Goal: Task Accomplishment & Management: Complete application form

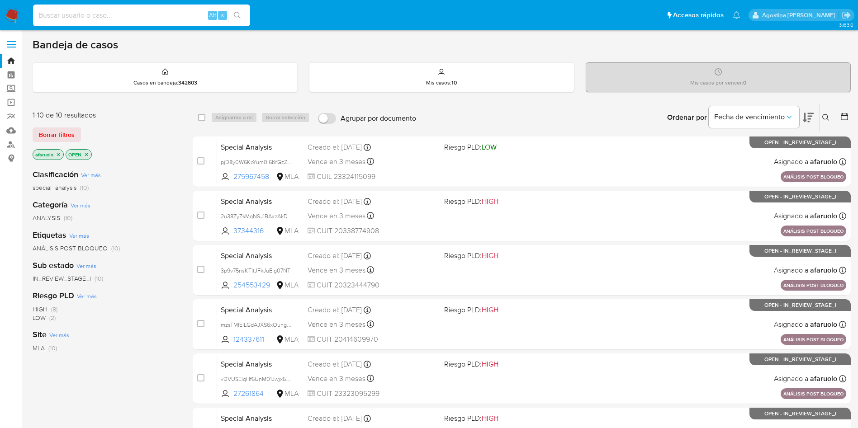
click at [168, 16] on input at bounding box center [141, 15] width 217 height 12
paste input "752472729"
type input "752472729"
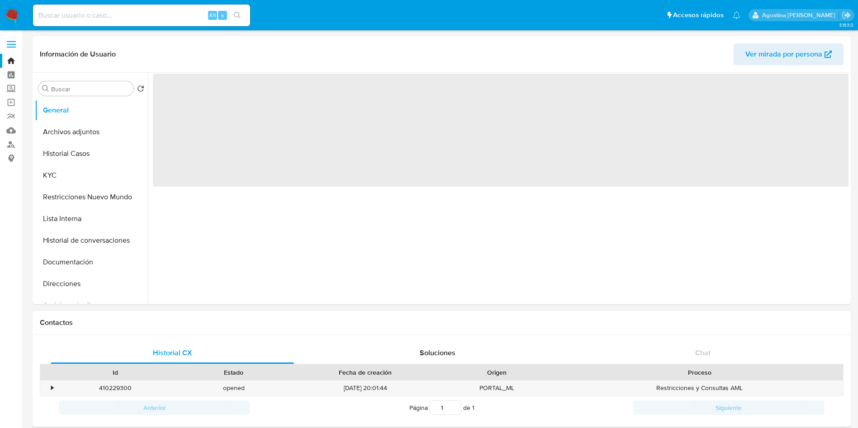
select select "10"
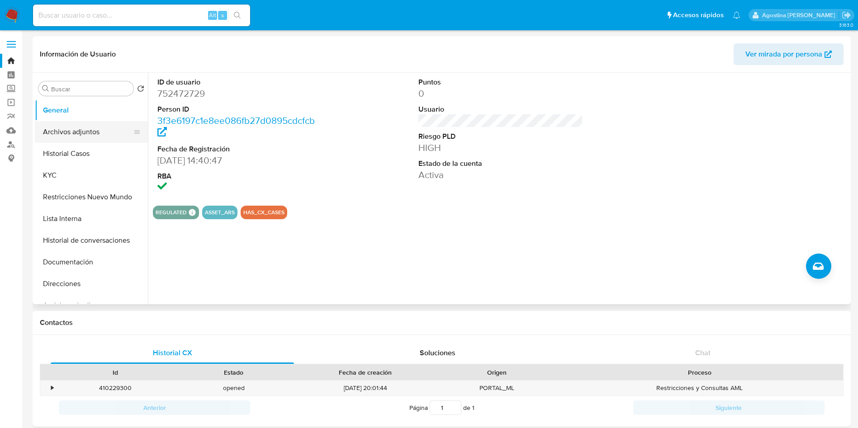
click at [103, 137] on button "Archivos adjuntos" at bounding box center [88, 132] width 106 height 22
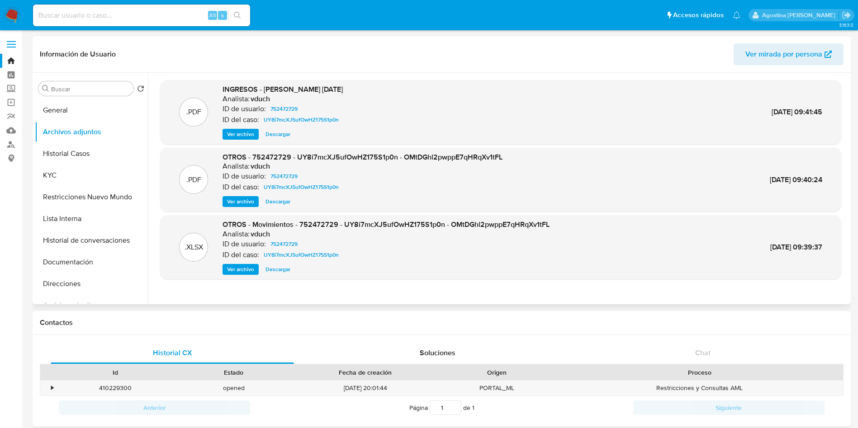
click at [245, 133] on span "Ver archivo" at bounding box center [240, 134] width 27 height 9
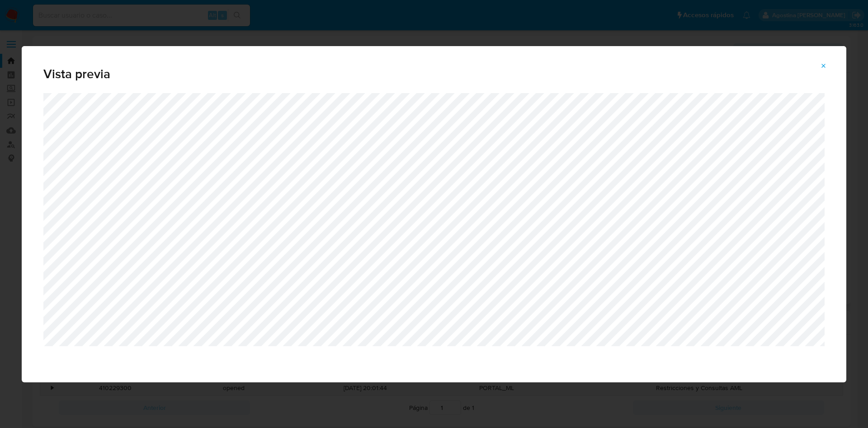
click at [828, 66] on button "Attachment preview" at bounding box center [824, 66] width 20 height 14
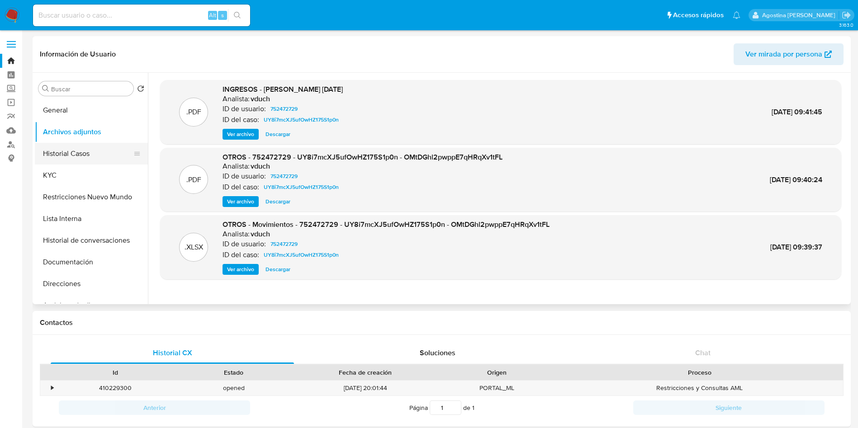
click at [89, 143] on button "Historial Casos" at bounding box center [88, 154] width 106 height 22
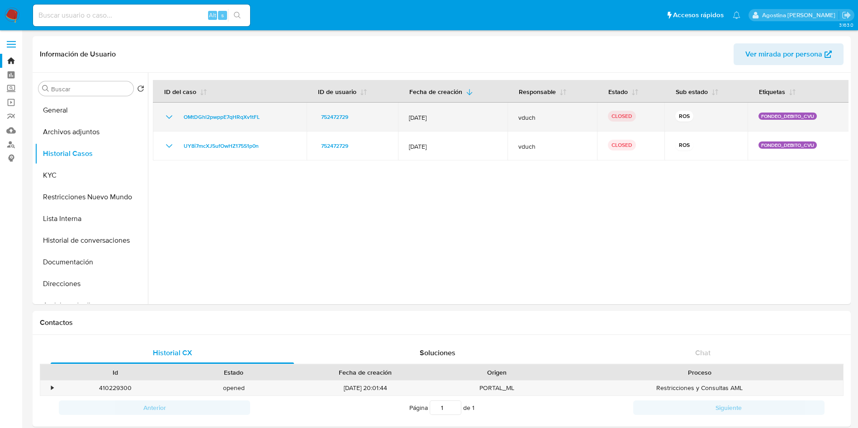
click at [169, 119] on icon "Mostrar/Ocultar" at bounding box center [169, 117] width 11 height 11
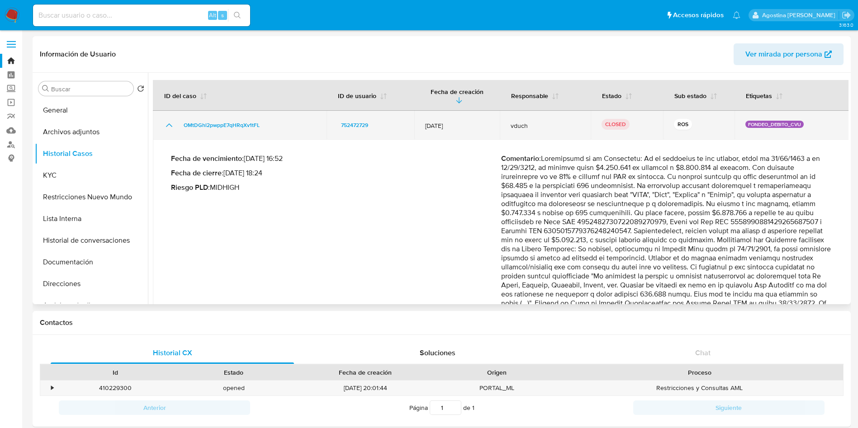
click at [167, 120] on icon "Mostrar/Ocultar" at bounding box center [169, 125] width 11 height 11
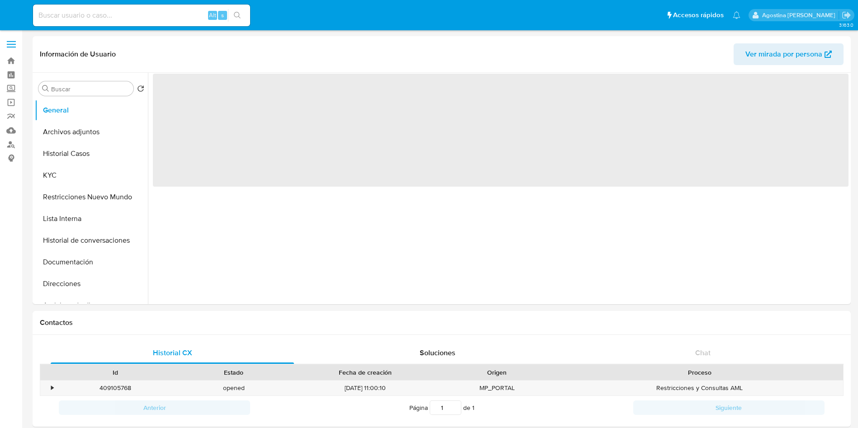
select select "10"
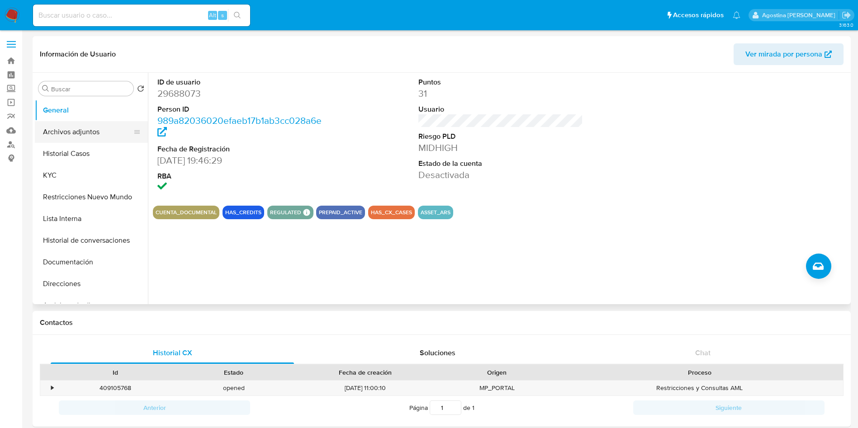
click at [107, 123] on button "Archivos adjuntos" at bounding box center [88, 132] width 106 height 22
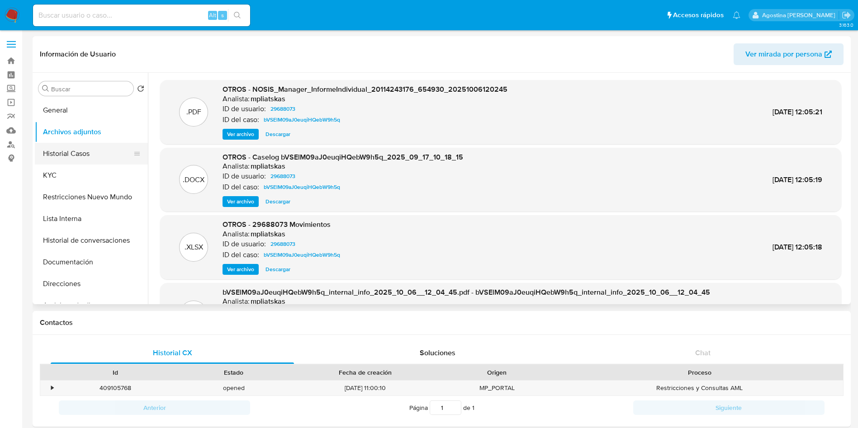
click at [99, 146] on button "Historial Casos" at bounding box center [88, 154] width 106 height 22
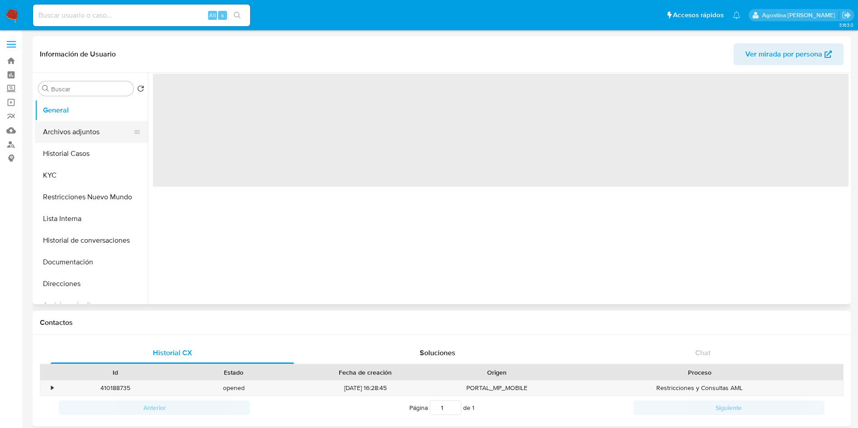
select select "10"
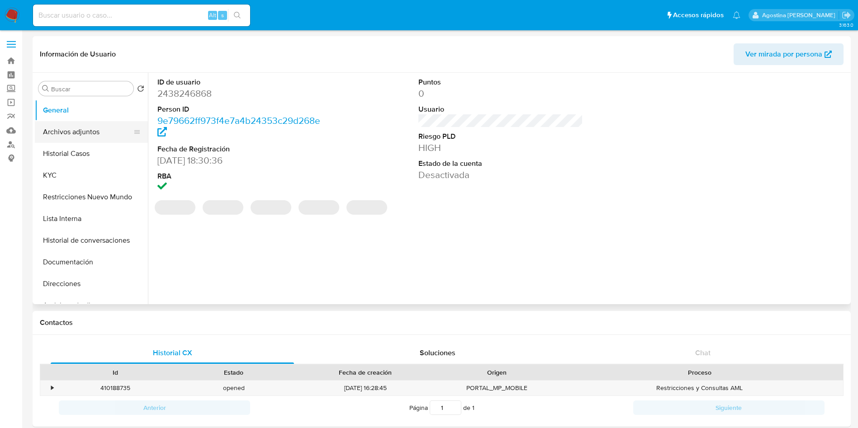
click at [80, 133] on button "Archivos adjuntos" at bounding box center [88, 132] width 106 height 22
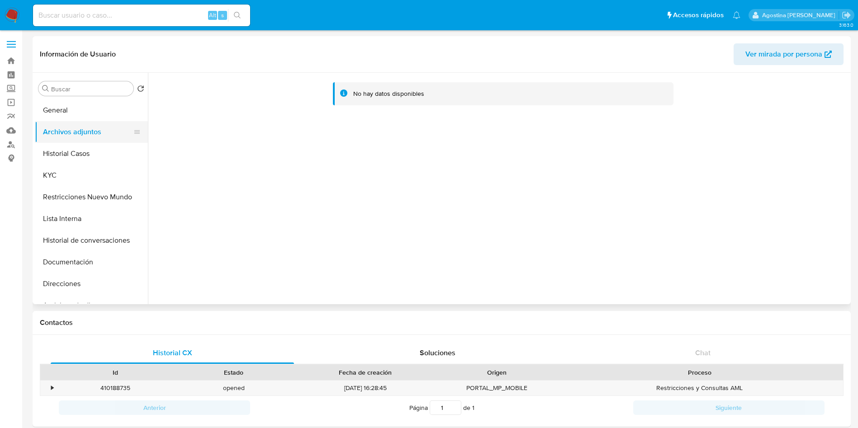
click at [99, 140] on button "Archivos adjuntos" at bounding box center [88, 132] width 106 height 22
click at [100, 148] on button "Historial Casos" at bounding box center [88, 154] width 106 height 22
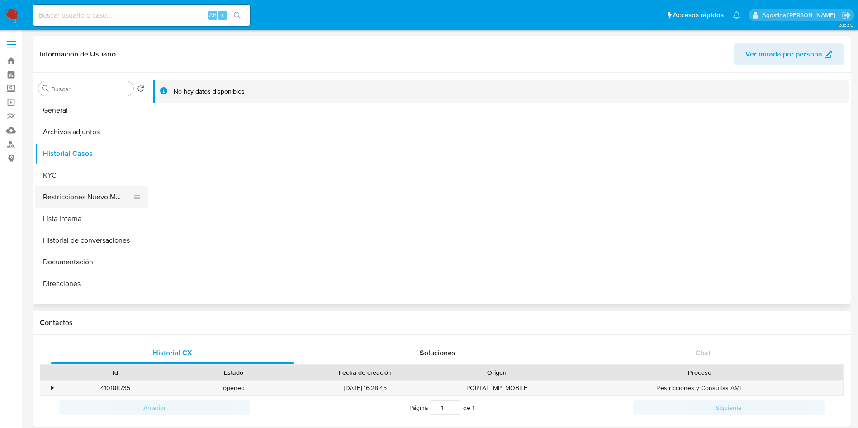
click at [88, 193] on button "Restricciones Nuevo Mundo" at bounding box center [88, 197] width 106 height 22
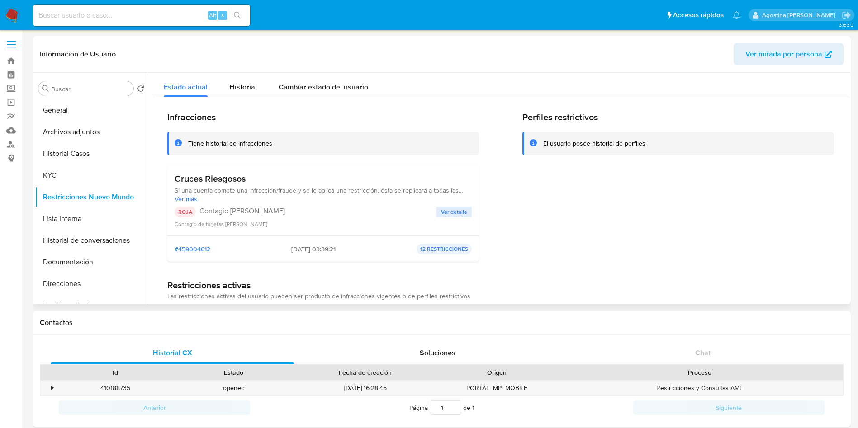
click at [444, 209] on span "Ver detalle" at bounding box center [454, 212] width 26 height 9
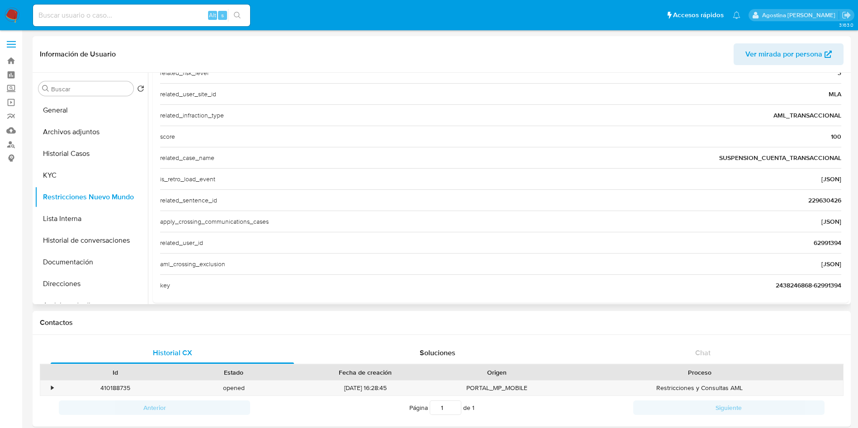
scroll to position [350, 0]
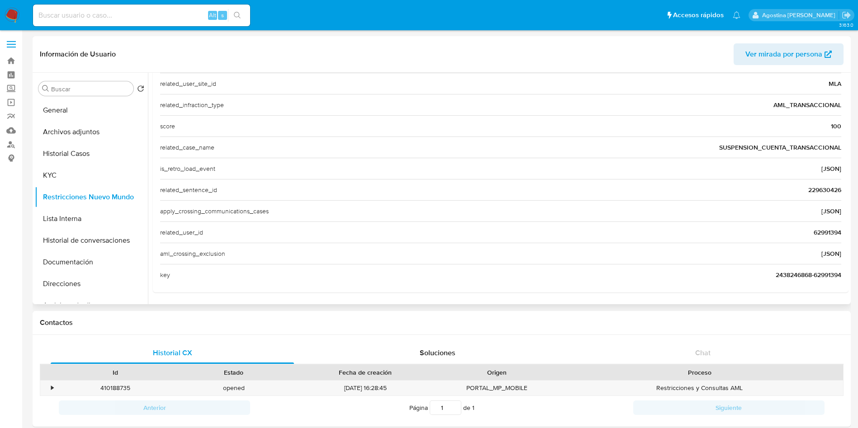
click at [817, 232] on span "62991394" at bounding box center [828, 232] width 28 height 9
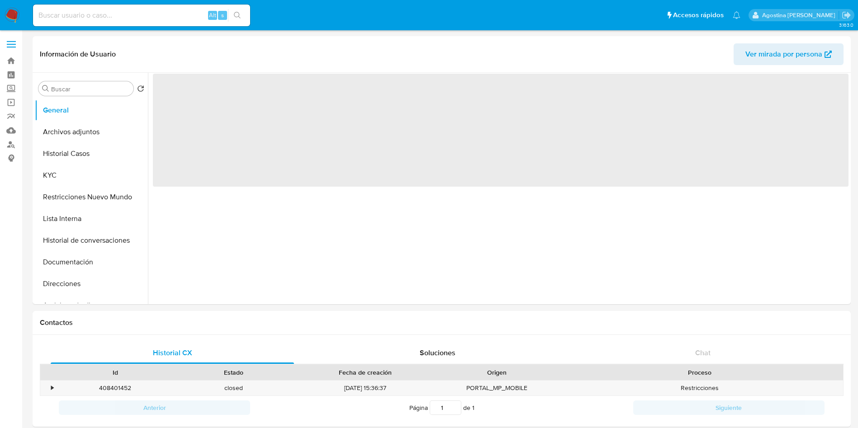
select select "10"
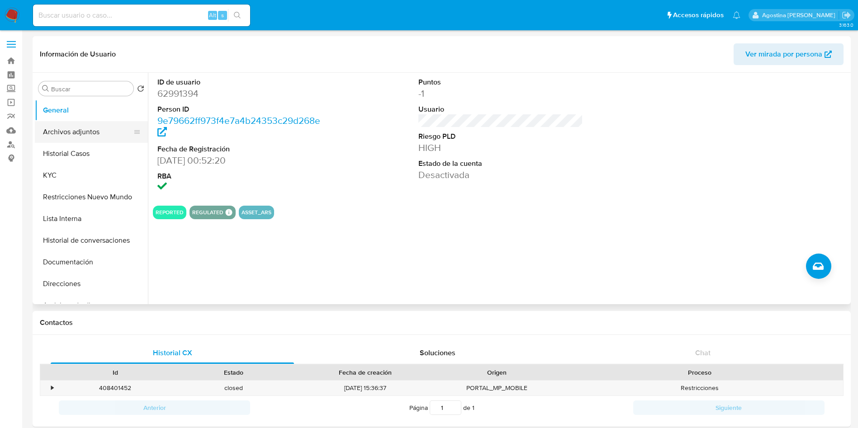
click at [66, 133] on button "Archivos adjuntos" at bounding box center [88, 132] width 106 height 22
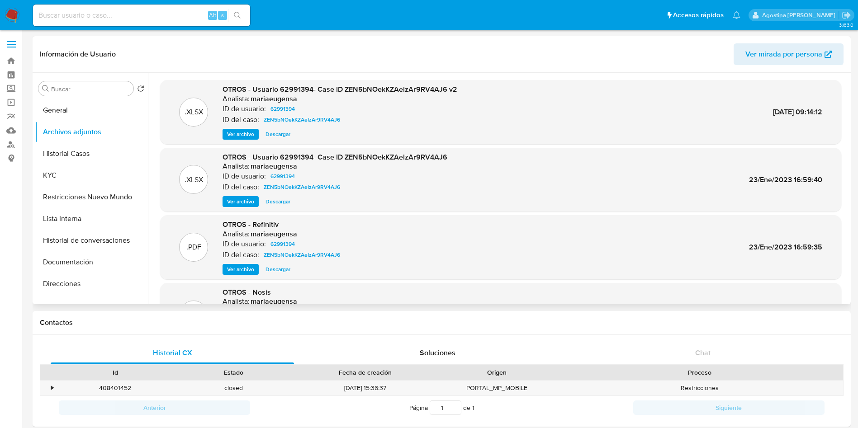
click at [239, 127] on div "OTROS - Usuario 62991394- Case ID ZEN5bNOekKZAeIzAr9RV4AJ6 v2 Analista: mariaeu…" at bounding box center [339, 112] width 235 height 55
click at [242, 130] on span "Ver archivo" at bounding box center [240, 134] width 27 height 9
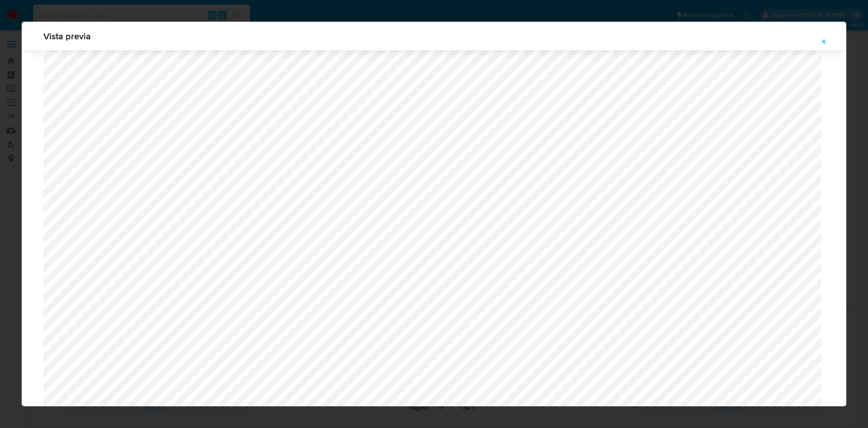
scroll to position [389, 0]
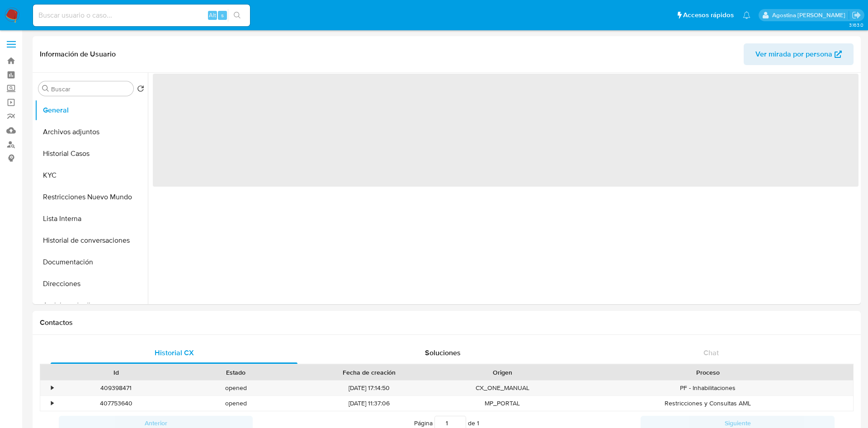
select select "10"
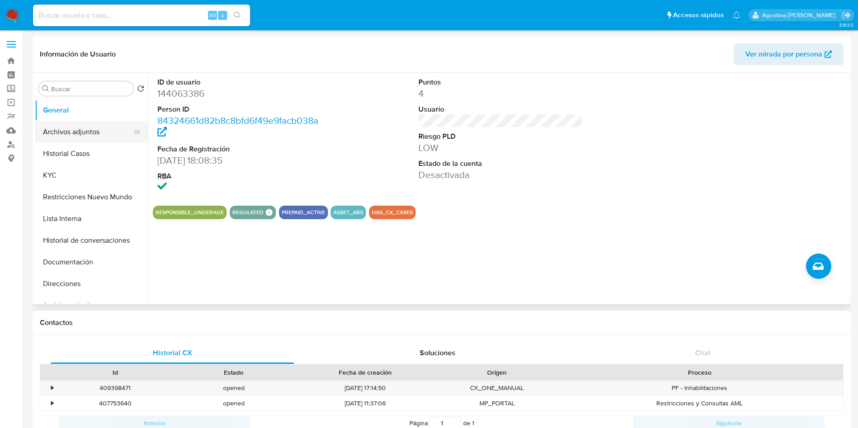
click at [63, 132] on button "Archivos adjuntos" at bounding box center [88, 132] width 106 height 22
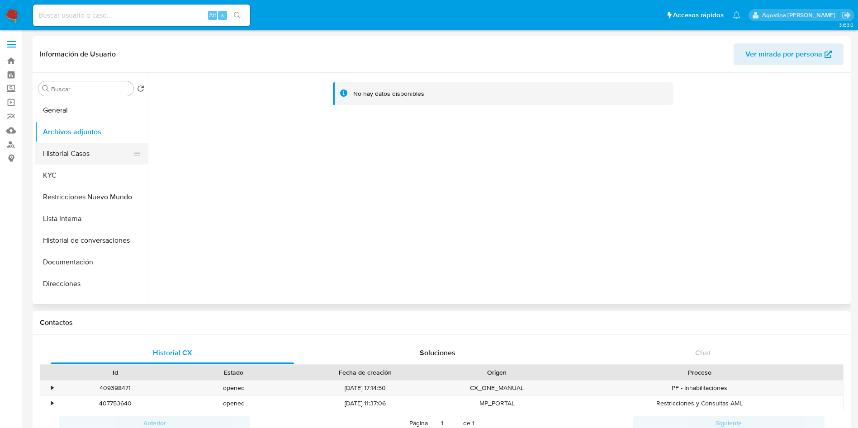
click at [86, 158] on button "Historial Casos" at bounding box center [88, 154] width 106 height 22
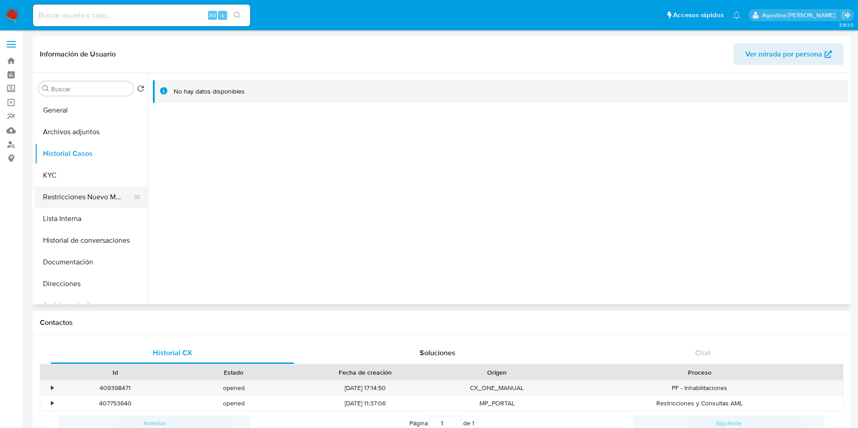
click at [92, 190] on button "Restricciones Nuevo Mundo" at bounding box center [88, 197] width 106 height 22
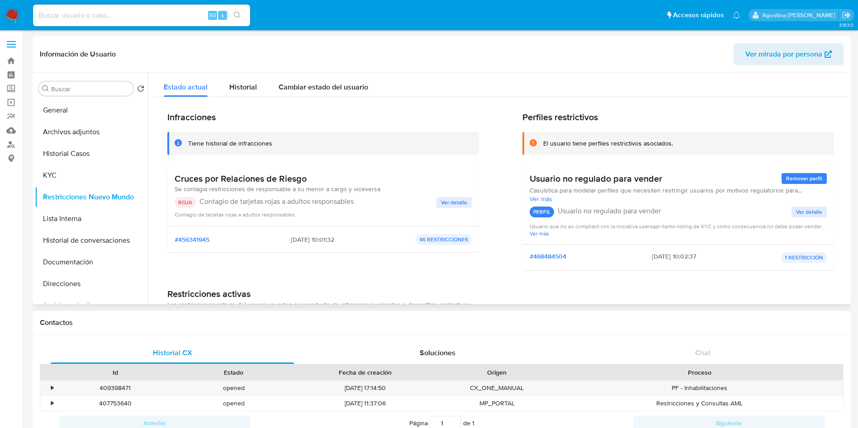
click at [451, 207] on span "Ver detalle" at bounding box center [454, 202] width 26 height 9
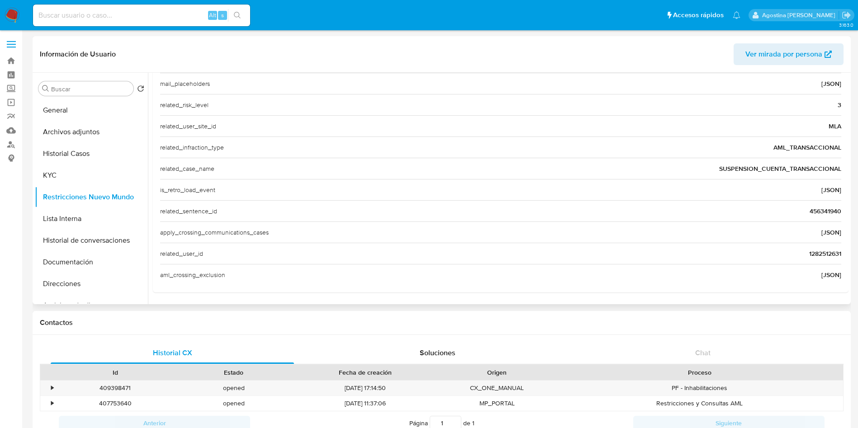
click at [827, 254] on span "1282512631" at bounding box center [825, 253] width 32 height 9
click at [161, 18] on input at bounding box center [141, 15] width 217 height 12
paste input "1282512631"
type input "1282512631"
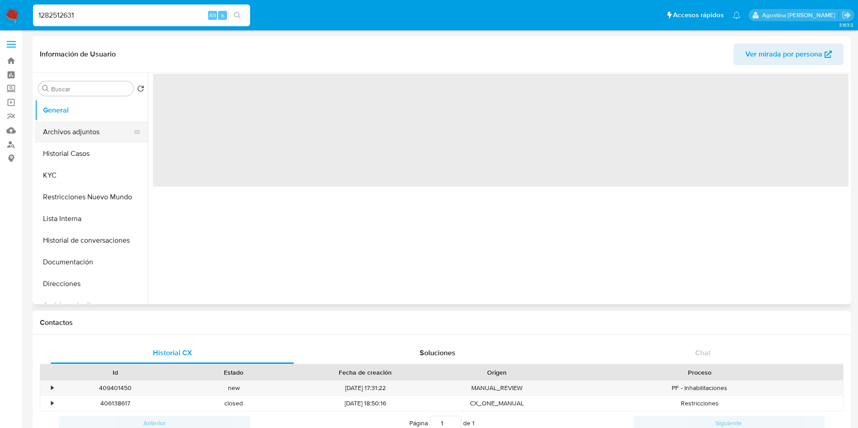
select select "10"
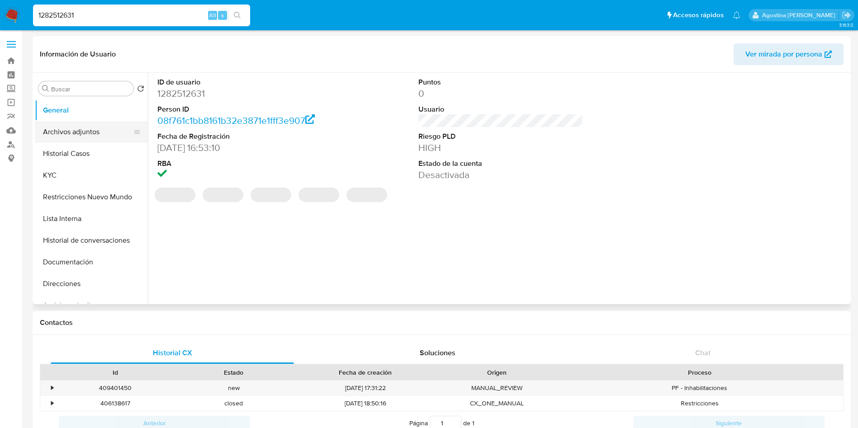
click at [95, 137] on button "Archivos adjuntos" at bounding box center [88, 132] width 106 height 22
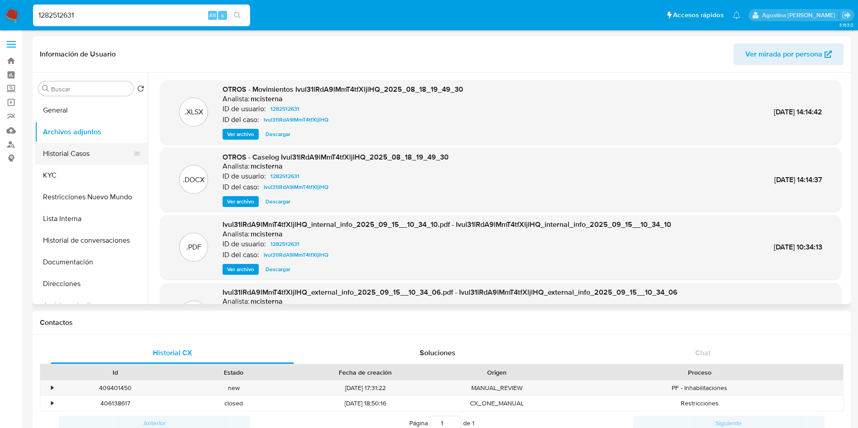
click at [104, 146] on button "Historial Casos" at bounding box center [88, 154] width 106 height 22
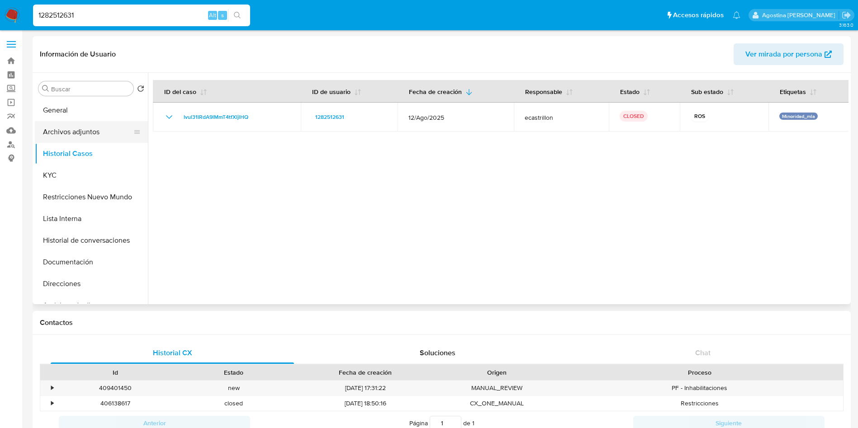
click at [90, 131] on button "Archivos adjuntos" at bounding box center [88, 132] width 106 height 22
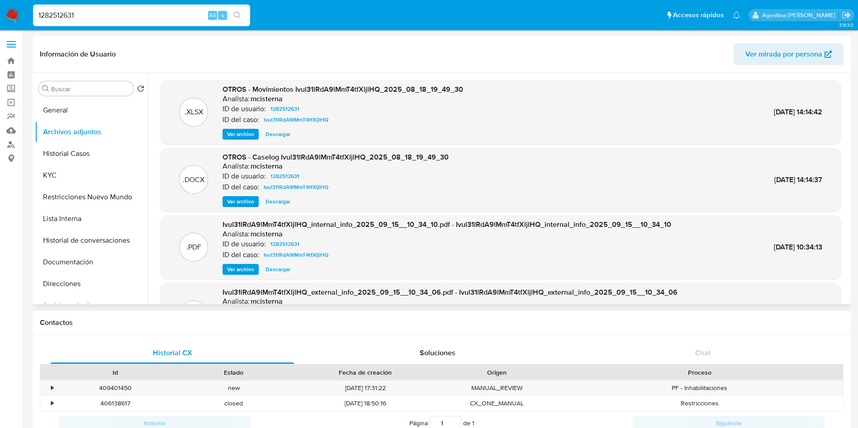
click at [248, 204] on span "Ver archivo" at bounding box center [240, 201] width 27 height 9
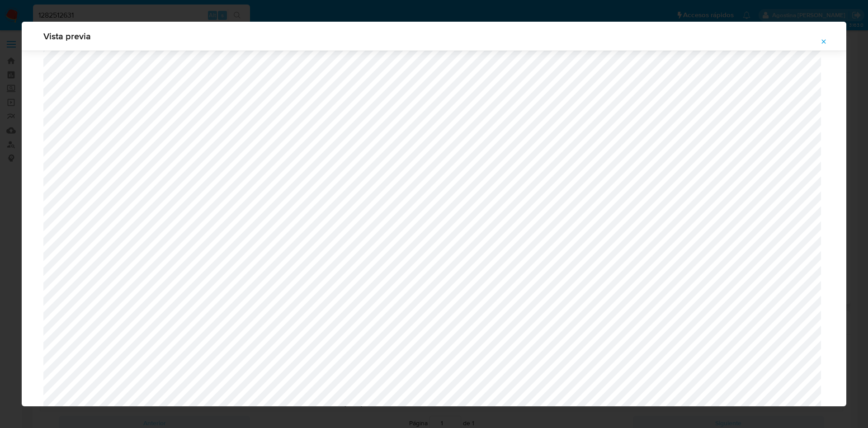
scroll to position [389, 0]
click at [827, 48] on button "Attachment preview" at bounding box center [824, 41] width 20 height 14
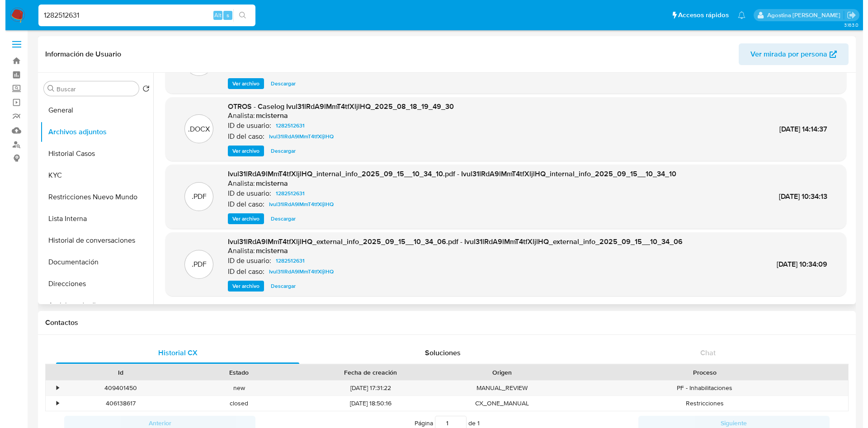
scroll to position [0, 0]
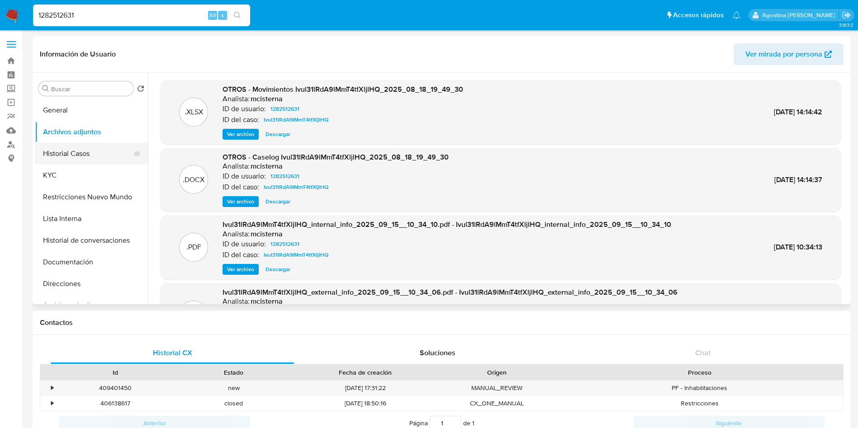
click at [73, 158] on button "Historial Casos" at bounding box center [88, 154] width 106 height 22
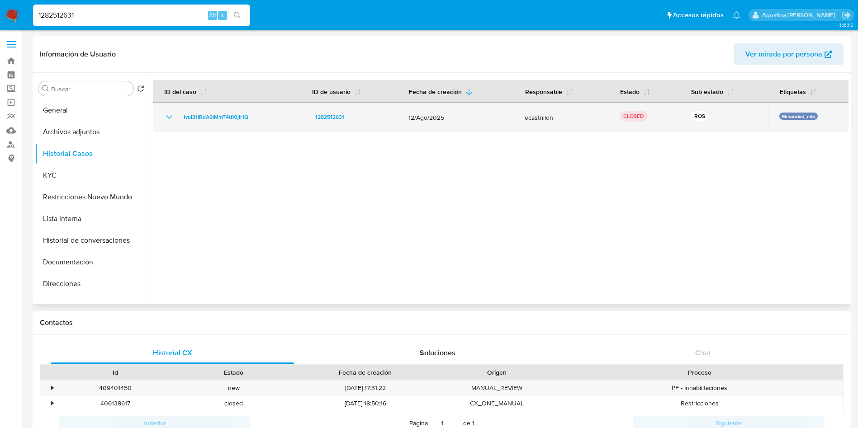
click at [167, 117] on icon "Mostrar/Ocultar" at bounding box center [169, 117] width 11 height 11
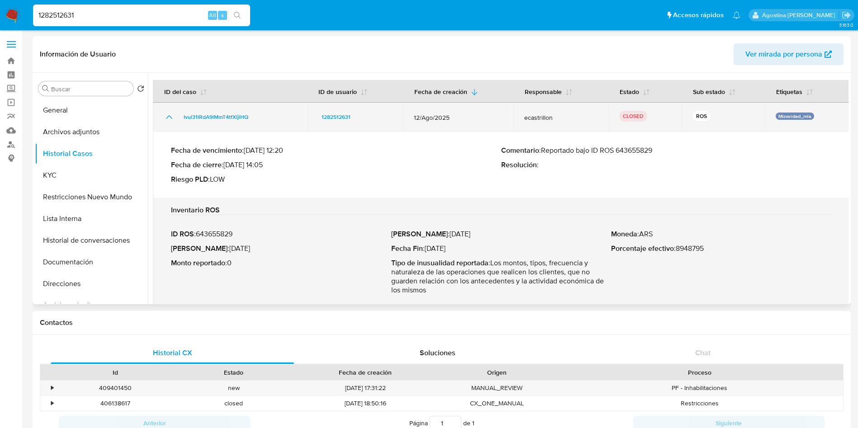
click at [167, 117] on icon "Mostrar/Ocultar" at bounding box center [169, 117] width 11 height 11
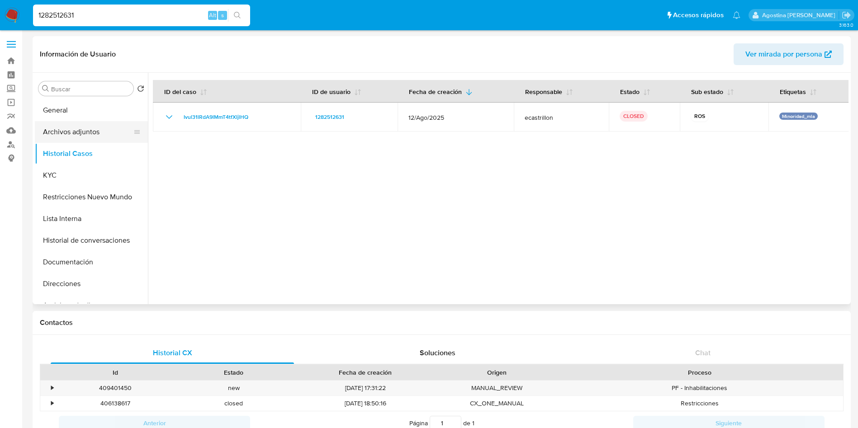
click at [69, 123] on button "Archivos adjuntos" at bounding box center [88, 132] width 106 height 22
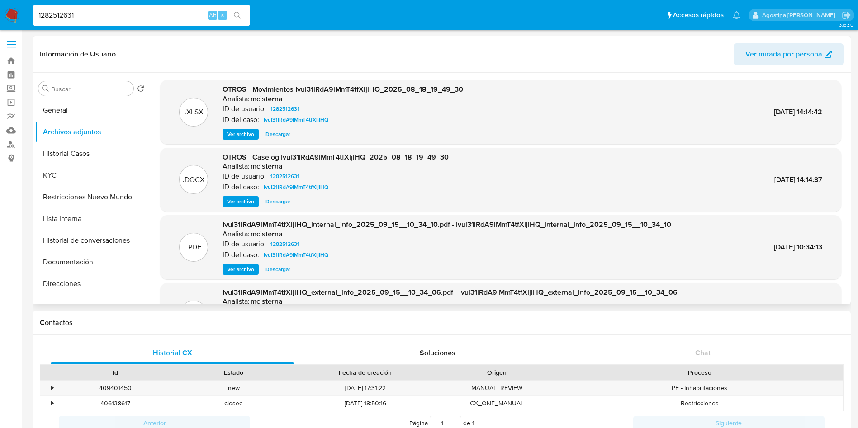
click at [249, 205] on span "Ver archivo" at bounding box center [240, 201] width 27 height 9
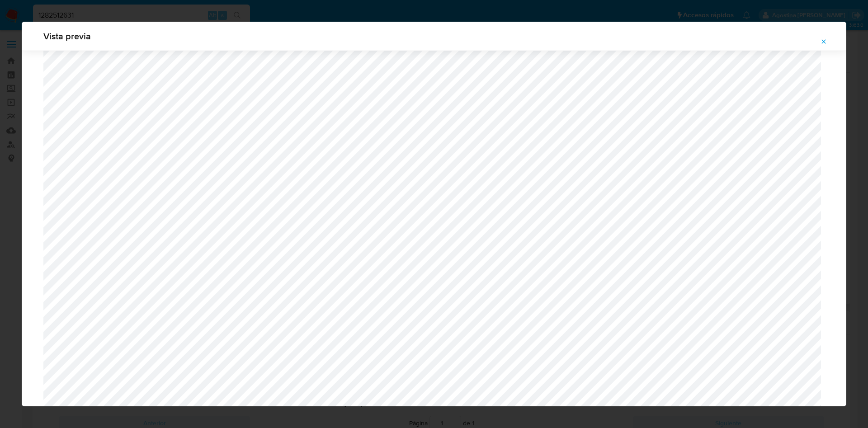
scroll to position [592, 0]
click at [830, 44] on button "Attachment preview" at bounding box center [824, 41] width 20 height 14
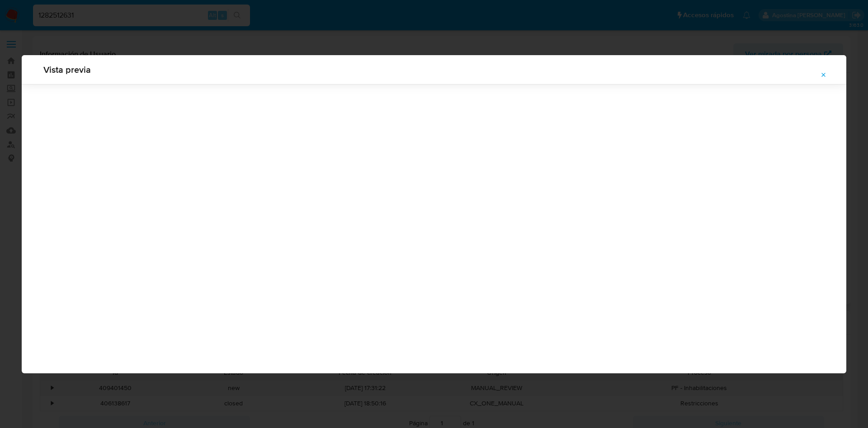
scroll to position [0, 0]
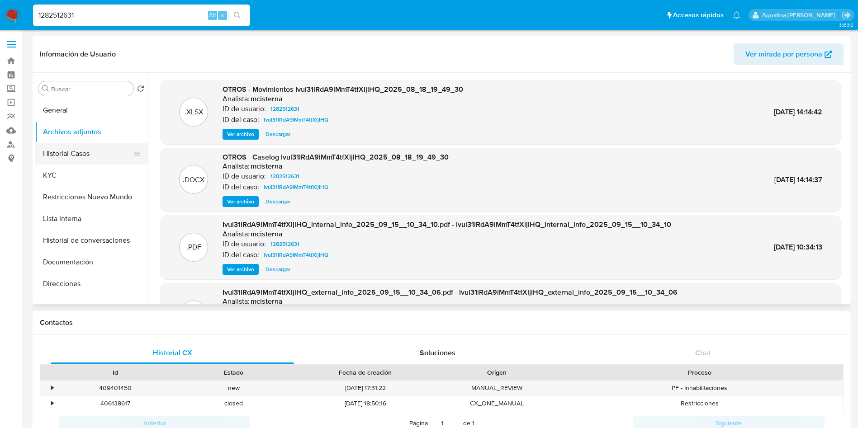
click at [116, 151] on button "Historial Casos" at bounding box center [88, 154] width 106 height 22
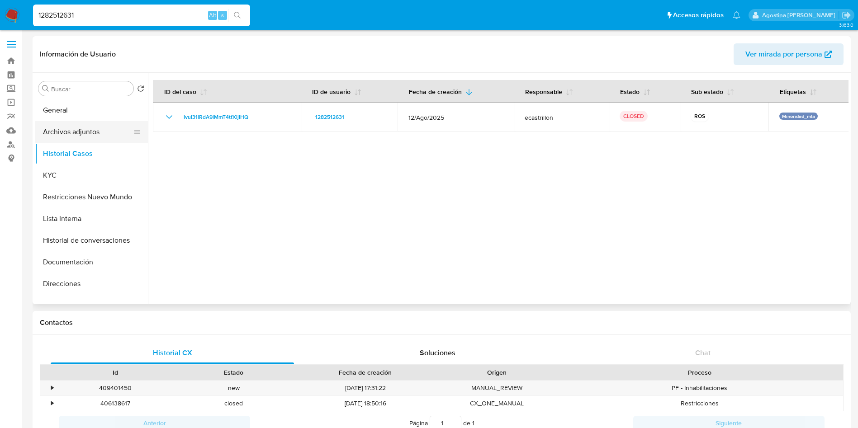
click at [109, 128] on button "Archivos adjuntos" at bounding box center [88, 132] width 106 height 22
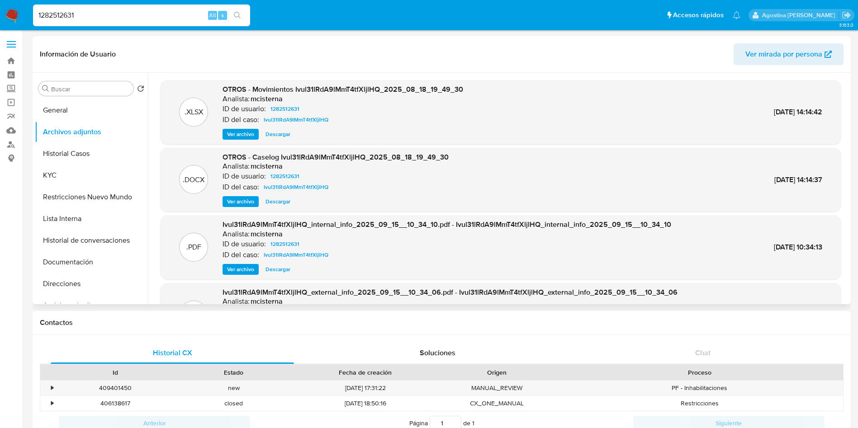
click at [250, 205] on span "Ver archivo" at bounding box center [240, 201] width 27 height 9
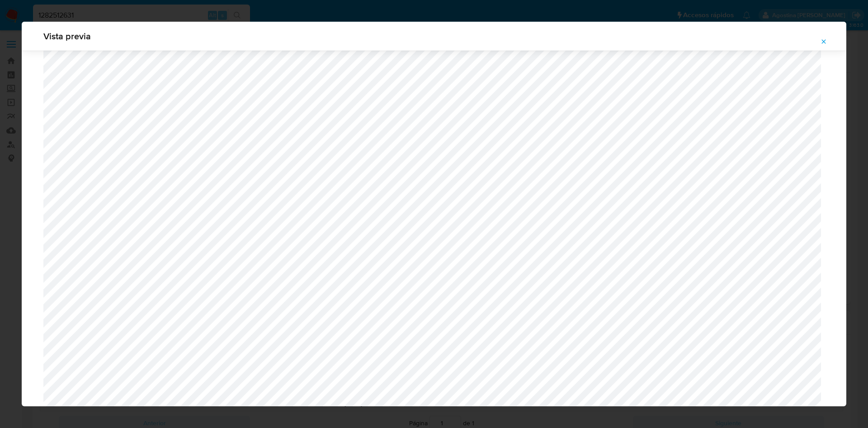
scroll to position [457, 0]
click at [827, 40] on icon "Attachment preview" at bounding box center [823, 41] width 7 height 7
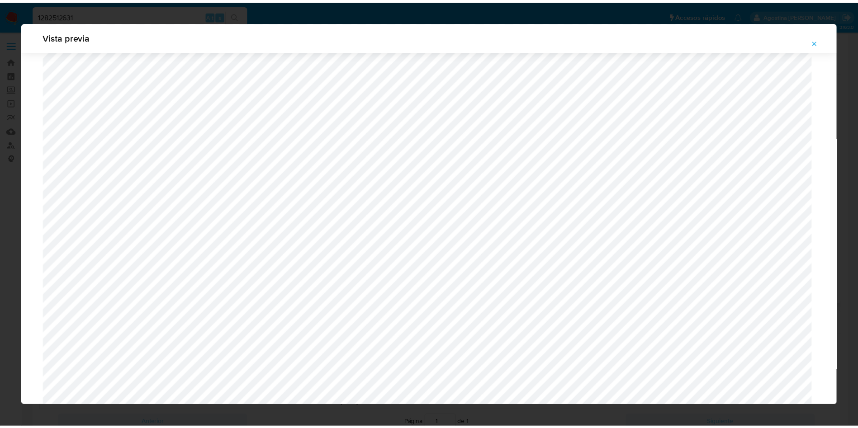
scroll to position [0, 0]
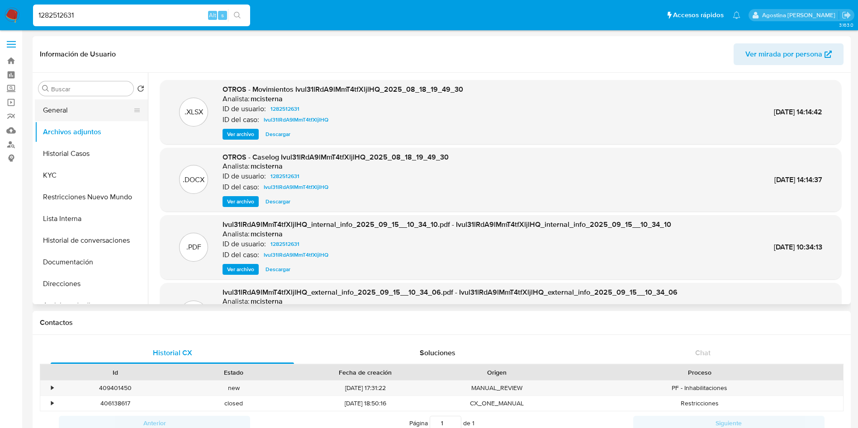
click at [90, 110] on button "General" at bounding box center [88, 110] width 106 height 22
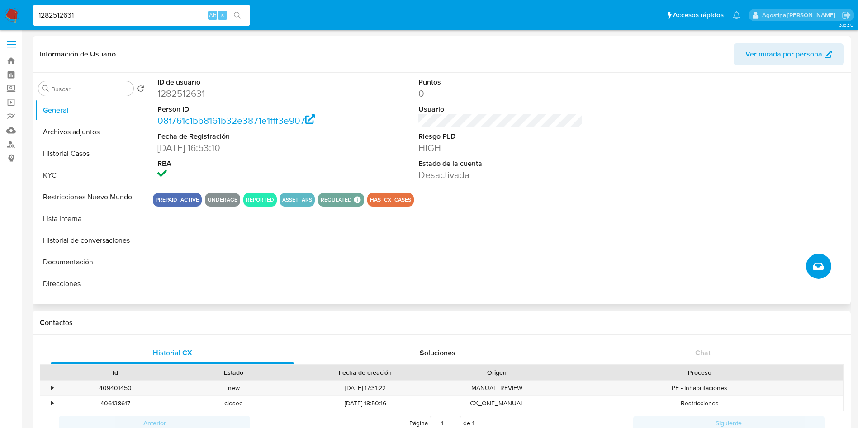
drag, startPoint x: 819, startPoint y: 257, endPoint x: 827, endPoint y: 261, distance: 8.9
click at [827, 261] on button "Crear caso manual" at bounding box center [818, 266] width 25 height 25
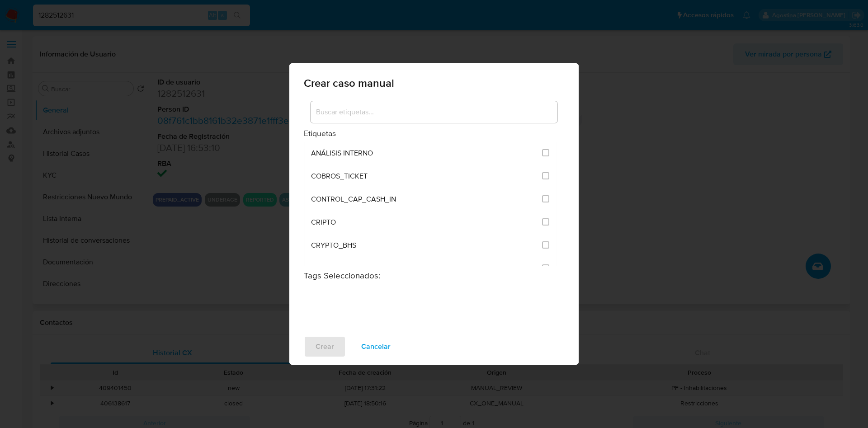
click at [482, 102] on div at bounding box center [434, 112] width 247 height 22
click at [487, 112] on input at bounding box center [434, 112] width 247 height 12
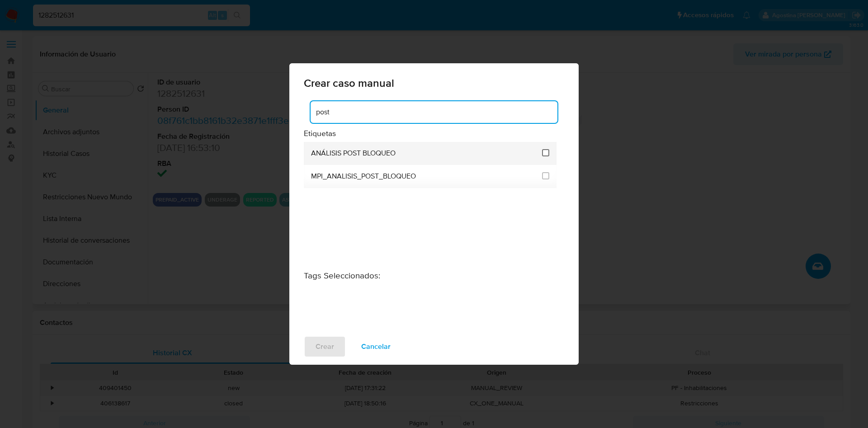
type input "post"
click at [547, 153] on input "3249" at bounding box center [545, 152] width 7 height 7
checkbox input "true"
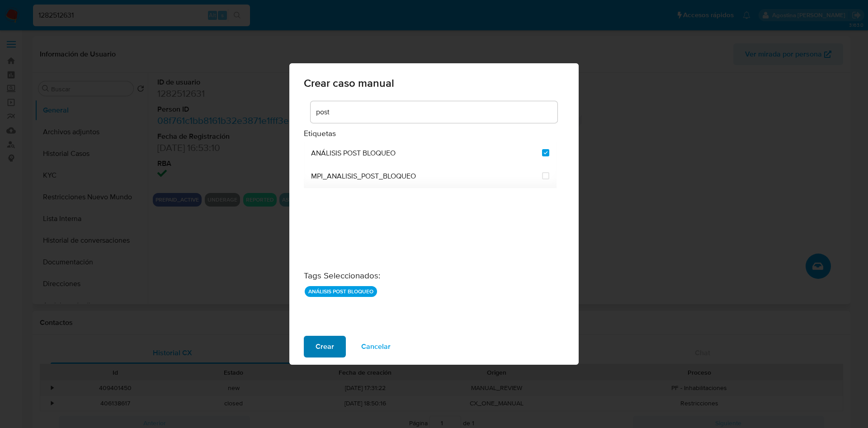
click at [340, 336] on button "Crear" at bounding box center [325, 347] width 42 height 22
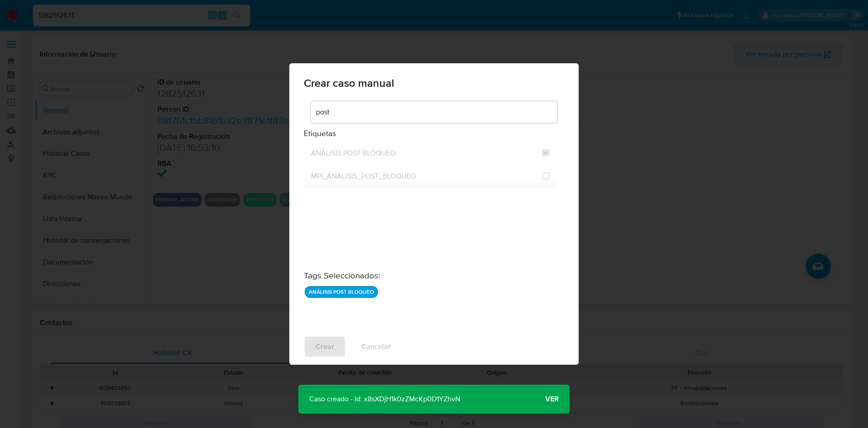
click at [381, 399] on p "Caso creado - Id: x8sXDjH1k0zZMcKp0D1YZhvN" at bounding box center [384, 399] width 173 height 29
click at [381, 398] on p "Caso creado - Id: x8sXDjH1k0zZMcKp0D1YZhvN" at bounding box center [384, 399] width 173 height 29
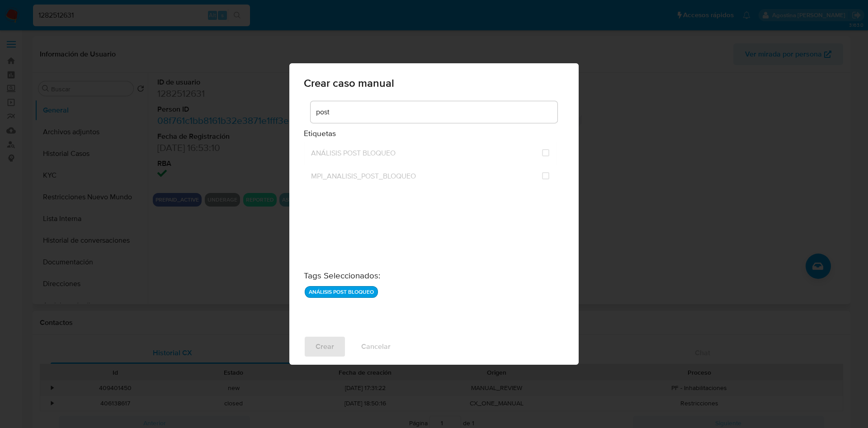
checkbox input "false"
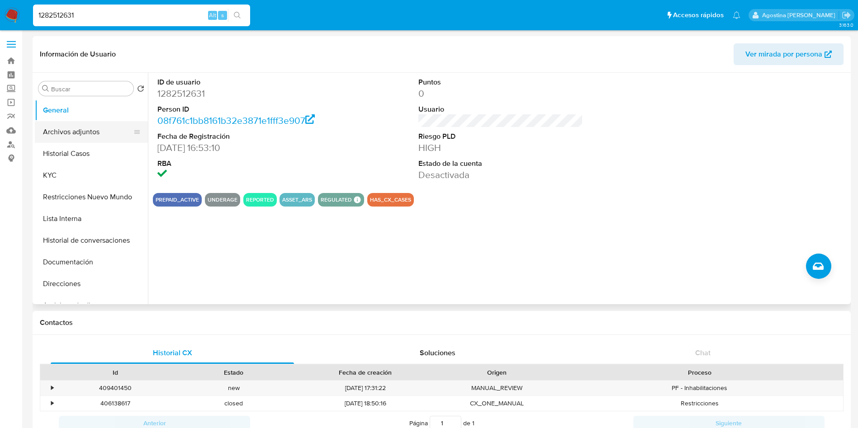
click at [87, 135] on button "Archivos adjuntos" at bounding box center [88, 132] width 106 height 22
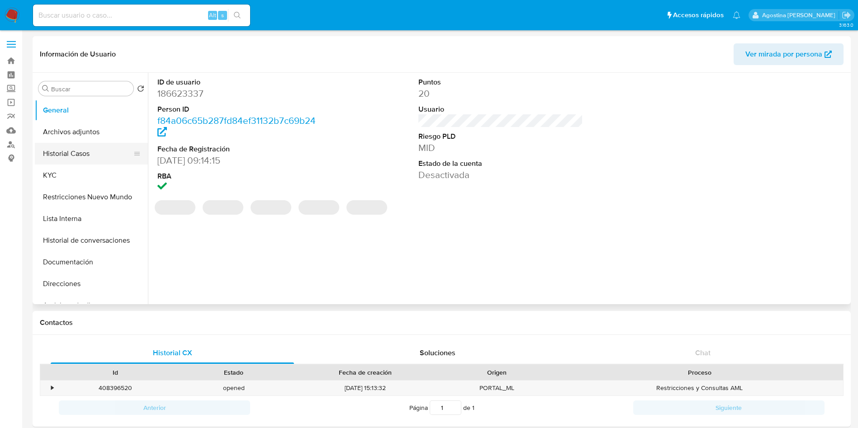
select select "10"
click at [73, 151] on button "Historial Casos" at bounding box center [88, 154] width 106 height 22
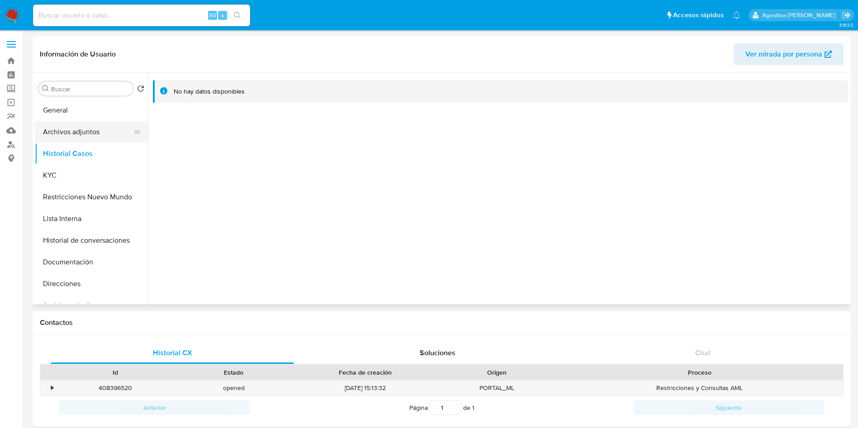
click at [86, 134] on button "Archivos adjuntos" at bounding box center [88, 132] width 106 height 22
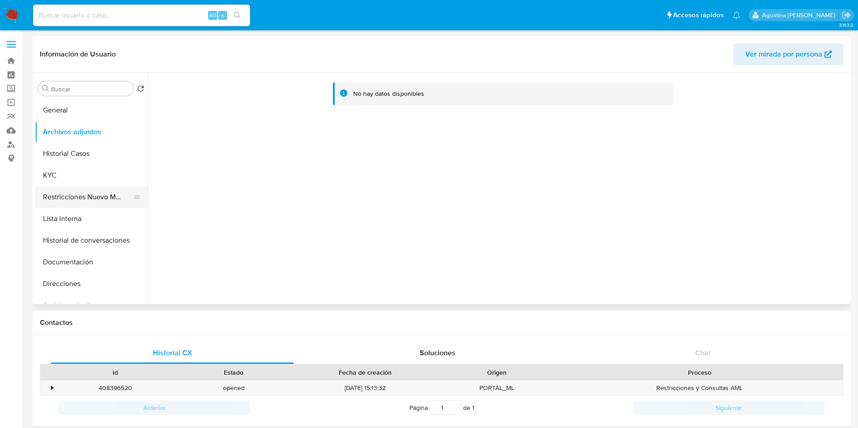
click at [85, 203] on button "Restricciones Nuevo Mundo" at bounding box center [88, 197] width 106 height 22
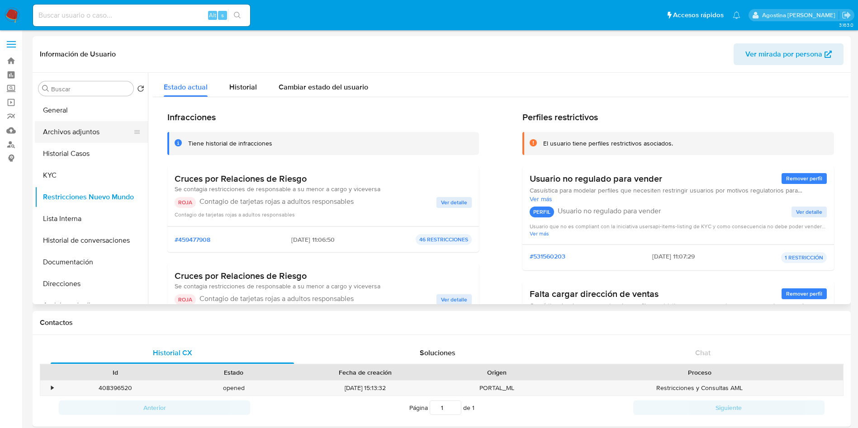
click at [92, 128] on button "Archivos adjuntos" at bounding box center [88, 132] width 106 height 22
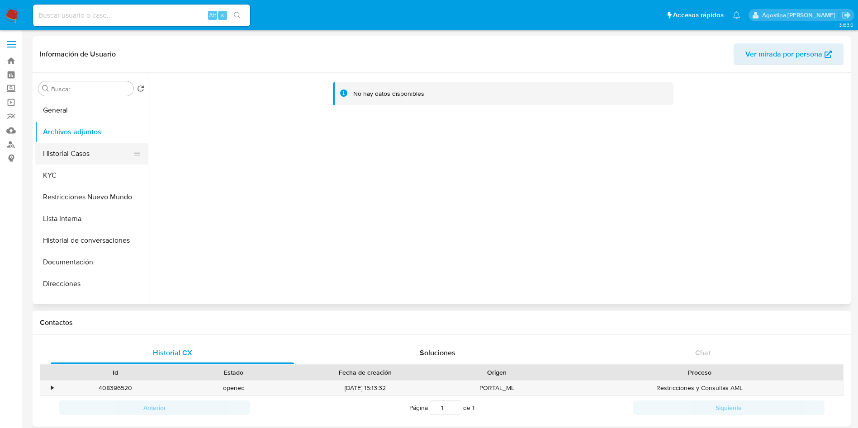
click at [90, 162] on button "Historial Casos" at bounding box center [88, 154] width 106 height 22
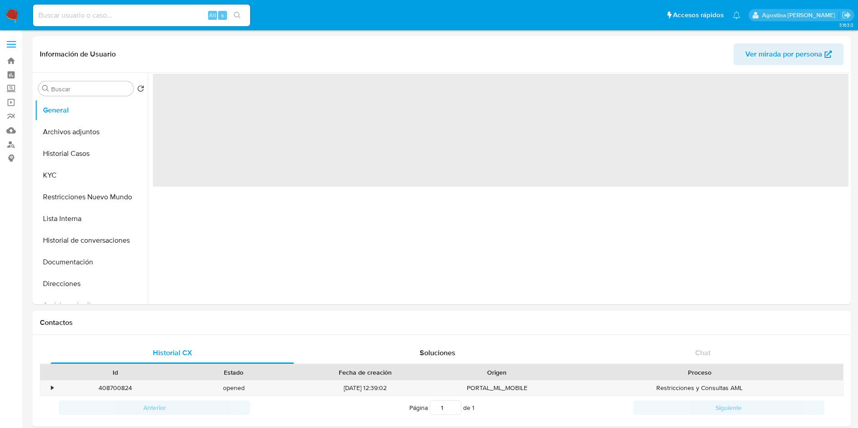
select select "10"
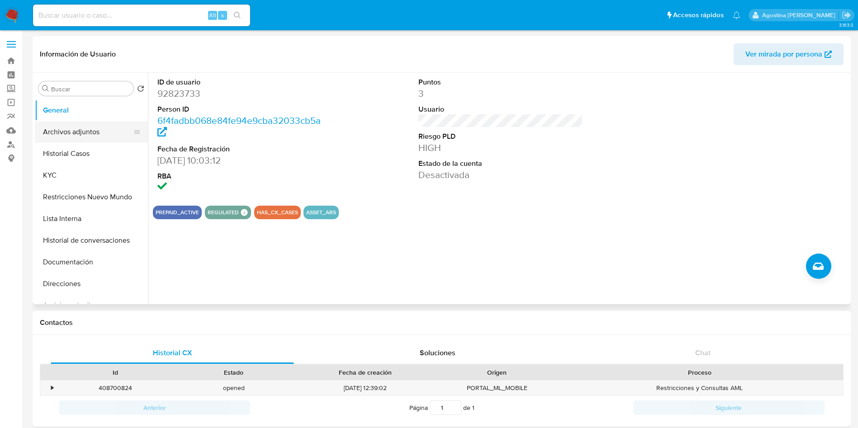
click at [90, 128] on button "Archivos adjuntos" at bounding box center [88, 132] width 106 height 22
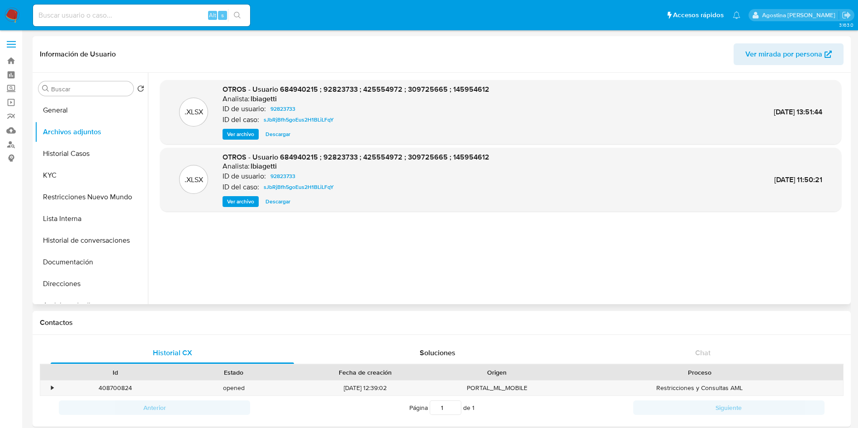
click at [245, 131] on span "Ver archivo" at bounding box center [240, 134] width 27 height 9
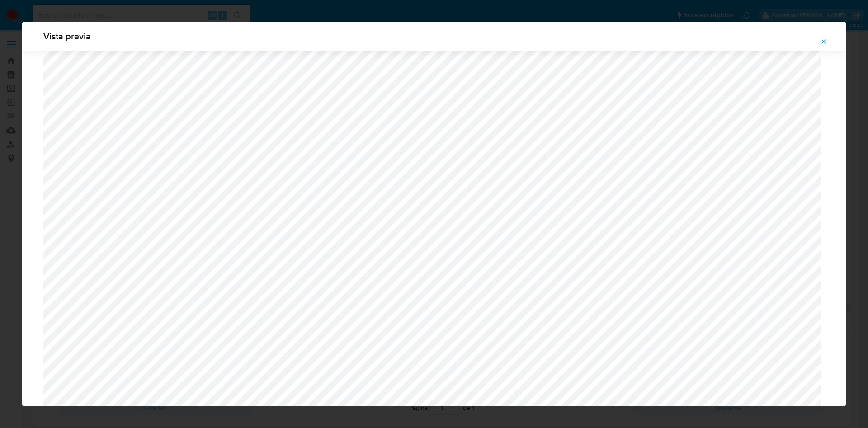
scroll to position [50, 0]
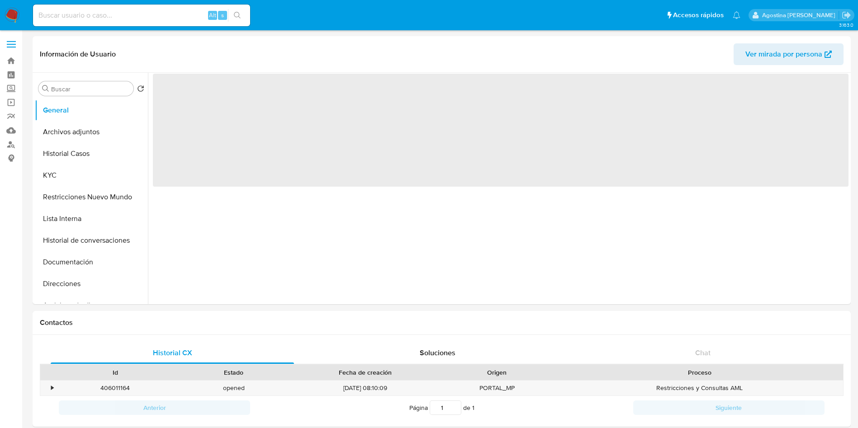
select select "10"
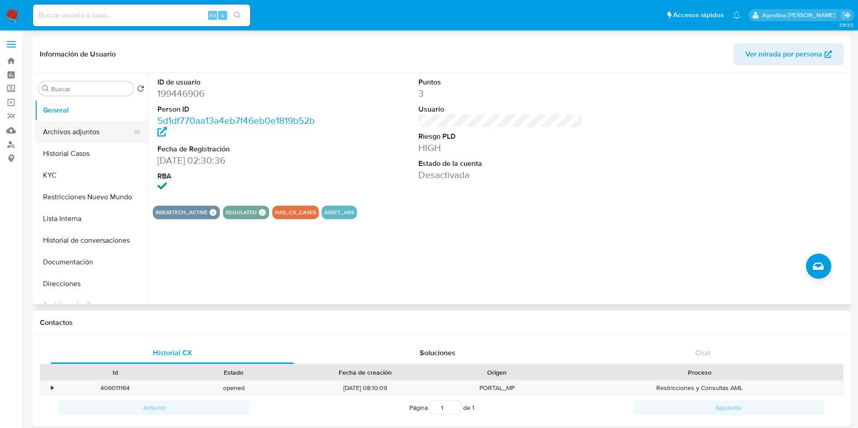
click at [75, 136] on button "Archivos adjuntos" at bounding box center [88, 132] width 106 height 22
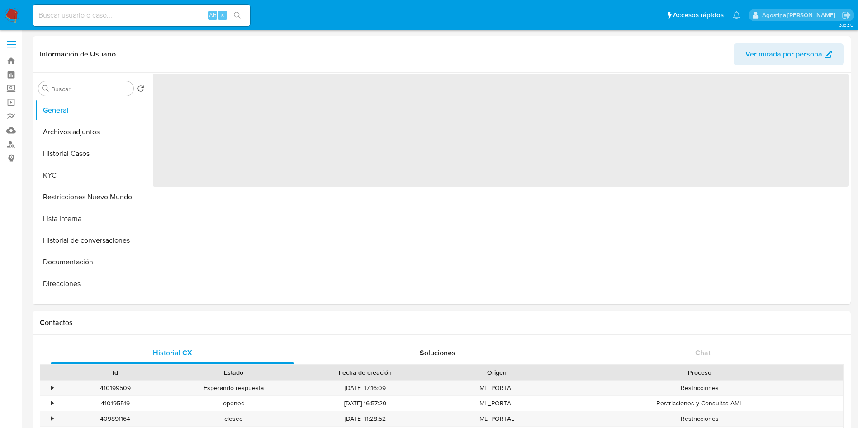
select select "10"
click at [90, 131] on button "Archivos adjuntos" at bounding box center [88, 132] width 106 height 22
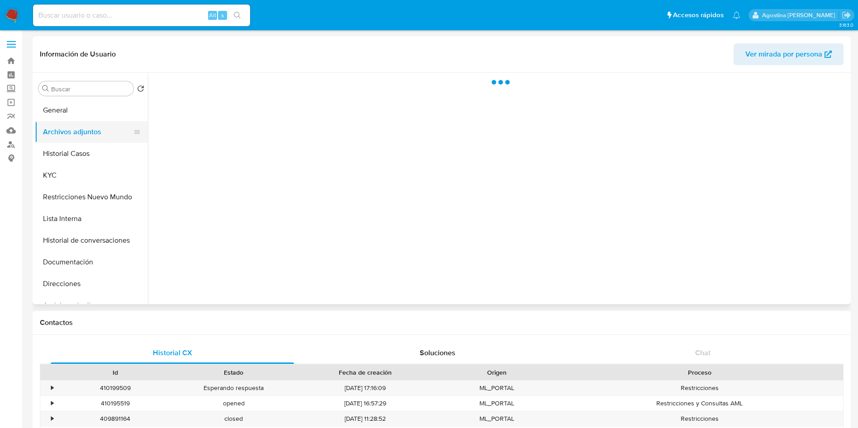
select select "10"
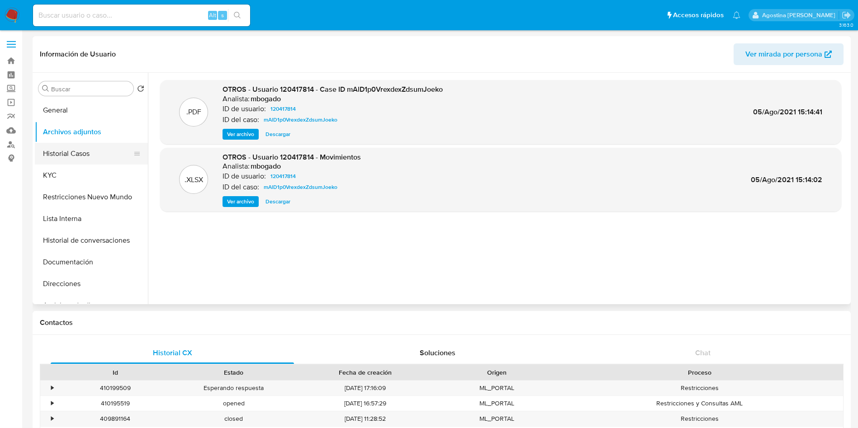
click at [72, 160] on button "Historial Casos" at bounding box center [88, 154] width 106 height 22
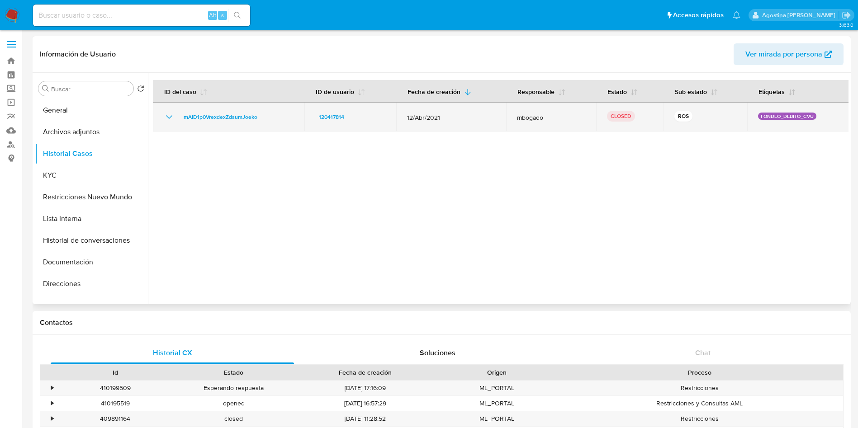
click at [170, 116] on icon "Mostrar/Ocultar" at bounding box center [169, 117] width 11 height 11
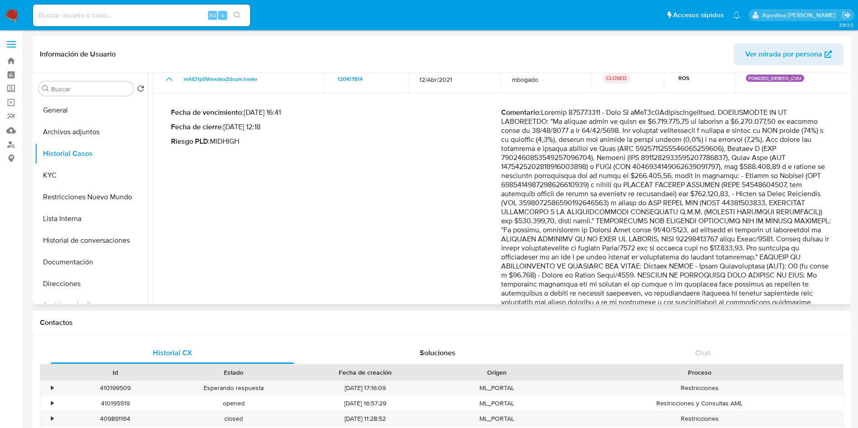
scroll to position [68, 0]
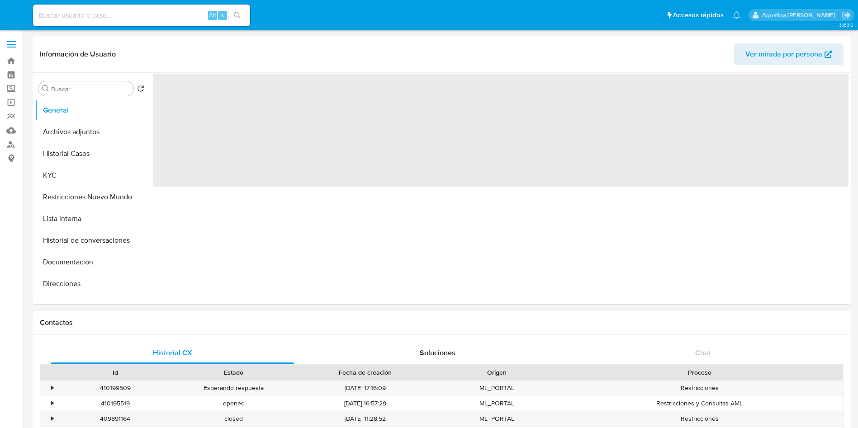
select select "10"
